Goal: Check status: Check status

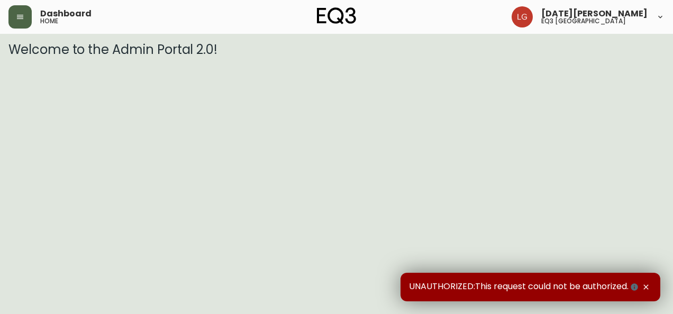
click at [16, 20] on icon "button" at bounding box center [20, 17] width 8 height 8
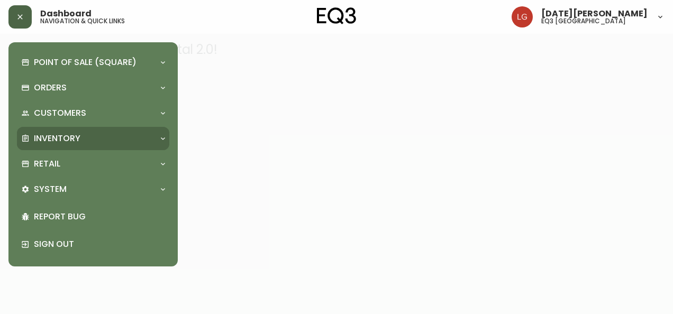
click at [76, 141] on p "Inventory" at bounding box center [57, 139] width 47 height 12
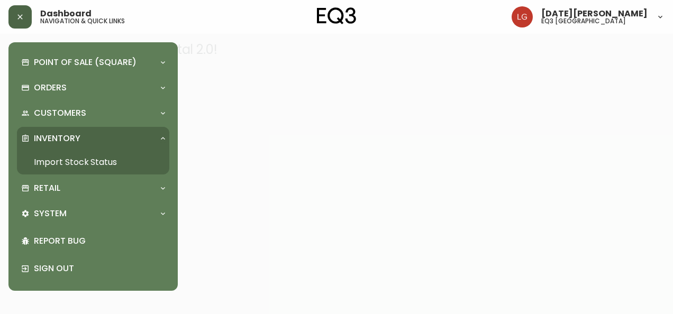
click at [90, 162] on link "Import Stock Status" at bounding box center [93, 162] width 152 height 24
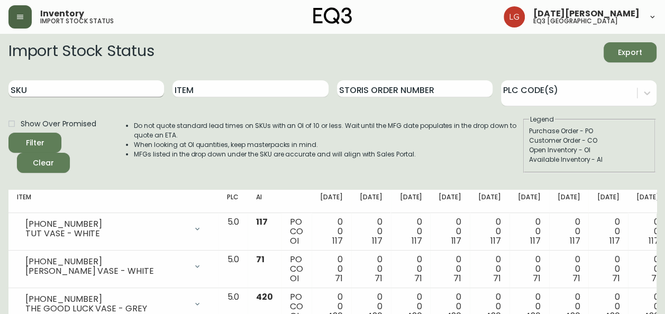
click at [92, 90] on input "SKU" at bounding box center [86, 88] width 156 height 17
paste input "[PHONE_NUMBER]"
type input "[PHONE_NUMBER]"
click at [8, 133] on button "Filter" at bounding box center [34, 143] width 53 height 20
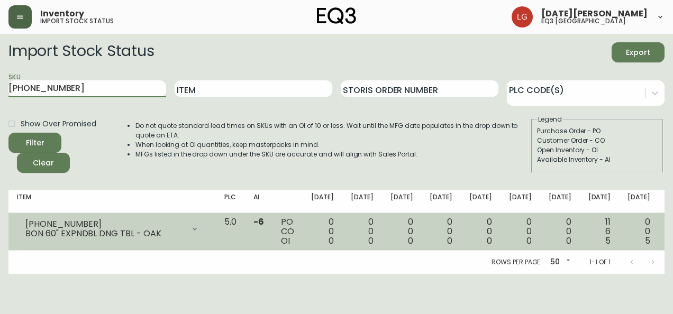
click at [190, 228] on icon at bounding box center [194, 229] width 8 height 8
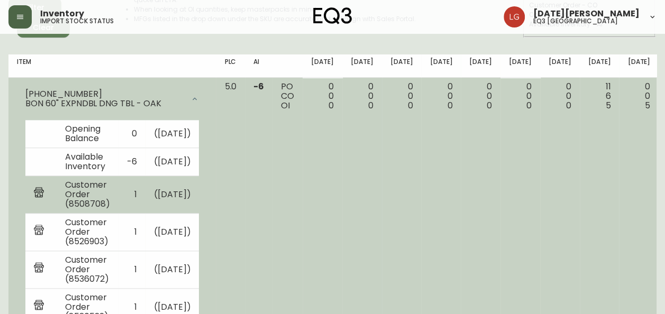
scroll to position [111, 0]
